Goal: Task Accomplishment & Management: Manage account settings

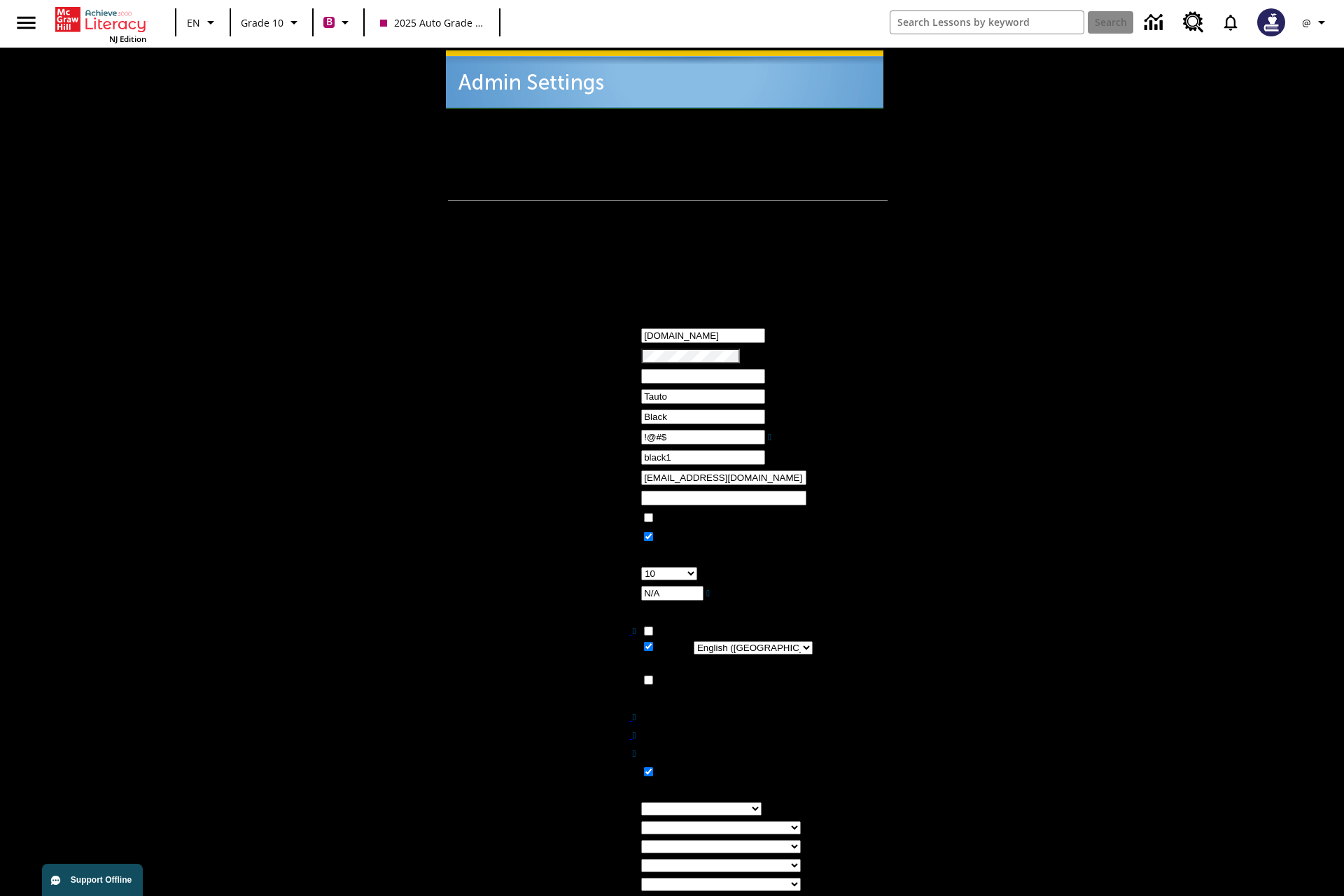
type input "!@#$"
click at [1316, 23] on icon "Profile/Settings" at bounding box center [1322, 23] width 17 height 17
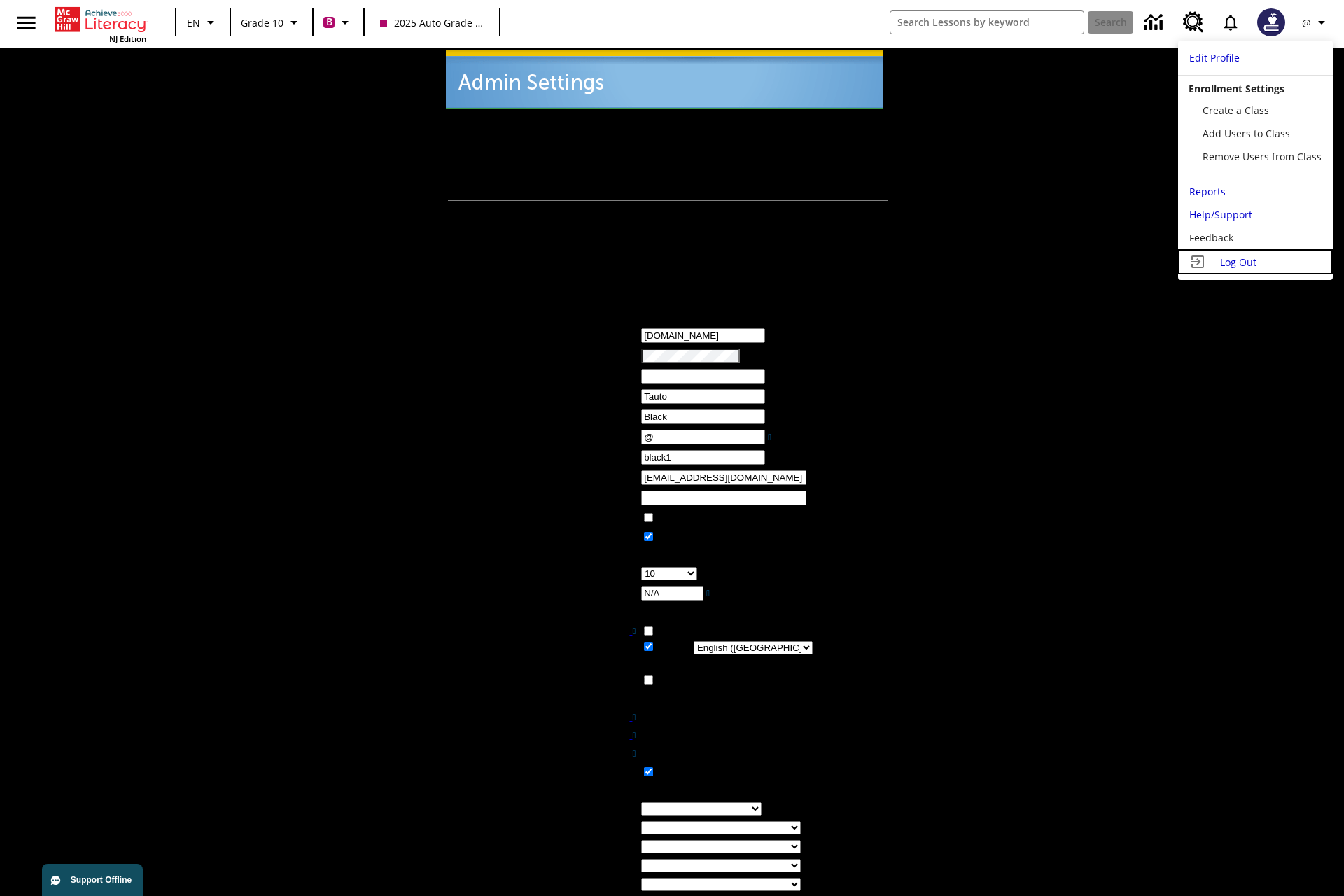
click at [1255, 262] on span "Log Out" at bounding box center [1239, 262] width 37 height 13
